Goal: Find specific page/section: Find specific page/section

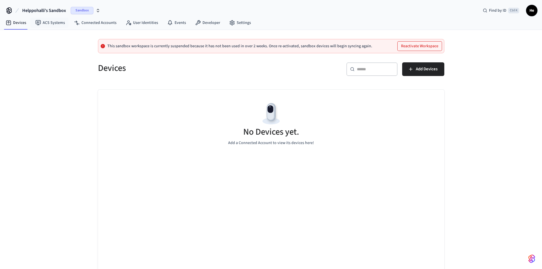
click at [65, 11] on span "Helppohalli's Sandbox" at bounding box center [44, 10] width 44 height 7
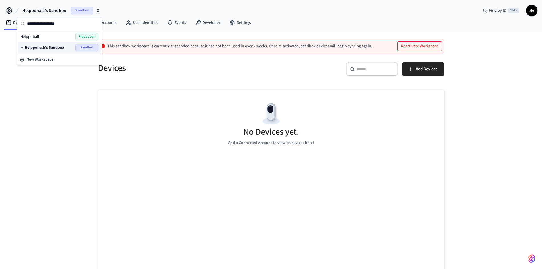
click at [63, 44] on div "Helppohalli's Sandbox Sandbox" at bounding box center [59, 47] width 78 height 7
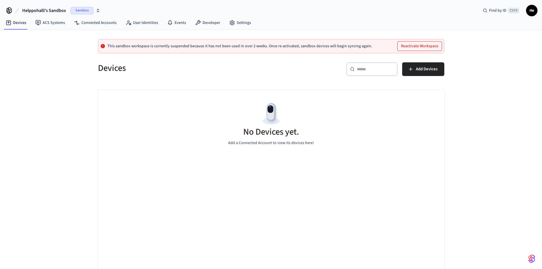
click at [13, 9] on icon at bounding box center [9, 10] width 9 height 9
click at [8, 11] on icon at bounding box center [9, 10] width 9 height 9
drag, startPoint x: 51, startPoint y: 14, endPoint x: 48, endPoint y: 13, distance: 3.2
click at [76, 3] on div "Helppohalli's Sandbox Sandbox Find by ID Ctrl K He" at bounding box center [271, 8] width 542 height 17
click at [77, 10] on span "Sandbox" at bounding box center [82, 10] width 23 height 7
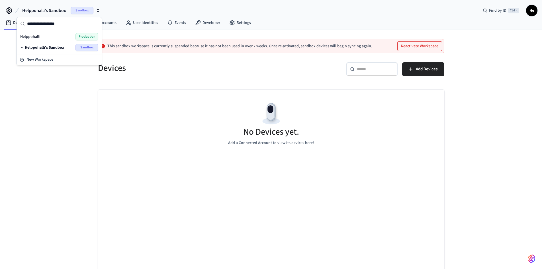
click at [64, 36] on div "Helppohalli Production" at bounding box center [59, 36] width 78 height 7
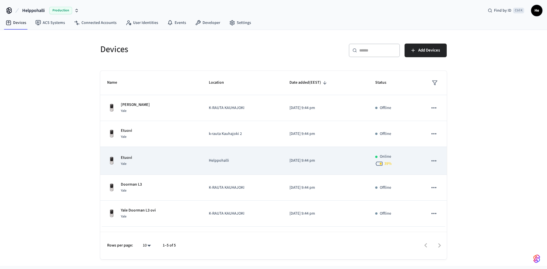
click at [181, 161] on div "Etuovi Yale" at bounding box center [151, 161] width 88 height 12
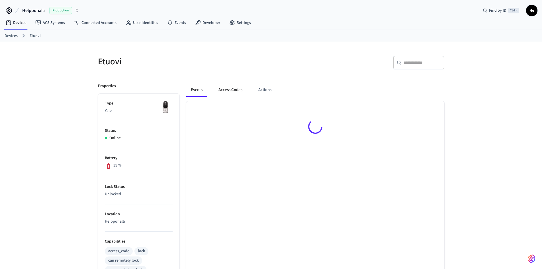
click at [236, 92] on button "Access Codes" at bounding box center [230, 90] width 33 height 14
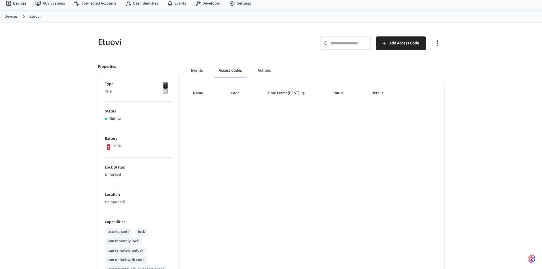
scroll to position [57, 0]
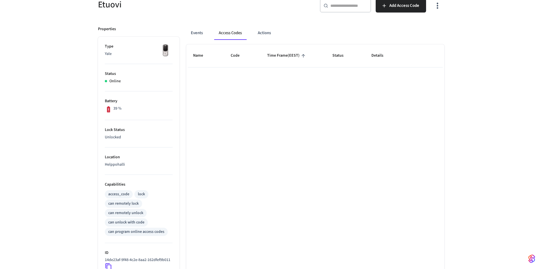
click at [230, 32] on button "Access Codes" at bounding box center [230, 33] width 32 height 14
